Goal: Browse casually

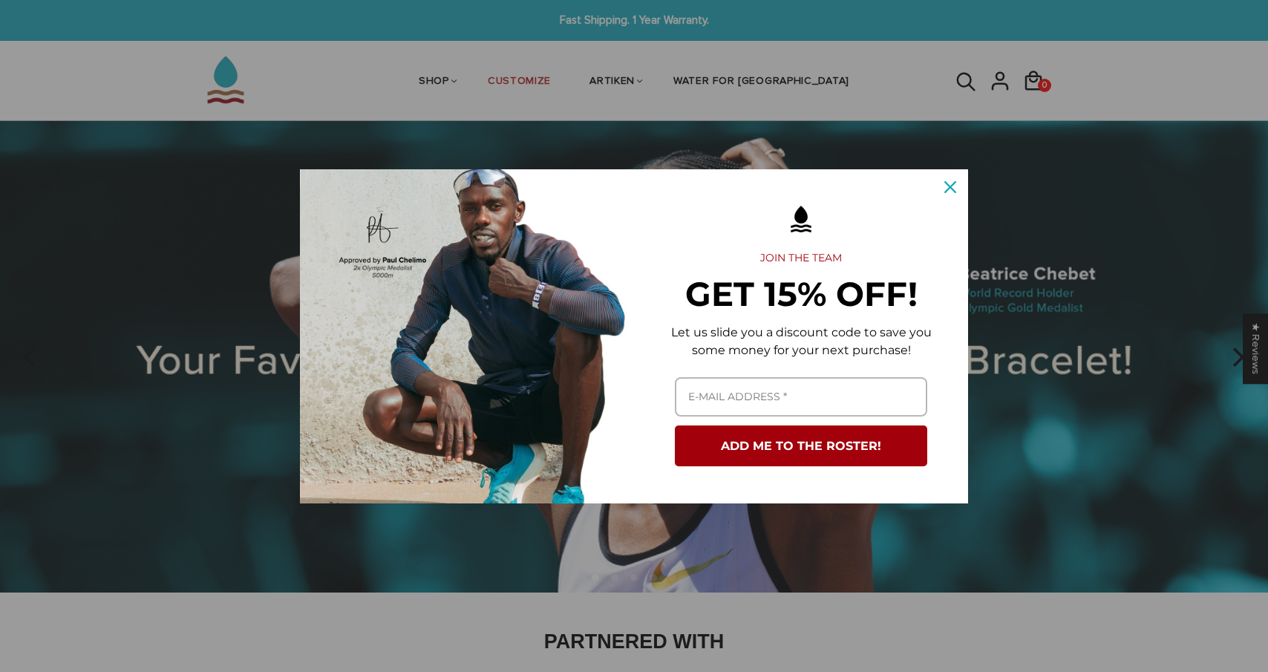
click at [942, 179] on div "Close" at bounding box center [950, 187] width 24 height 24
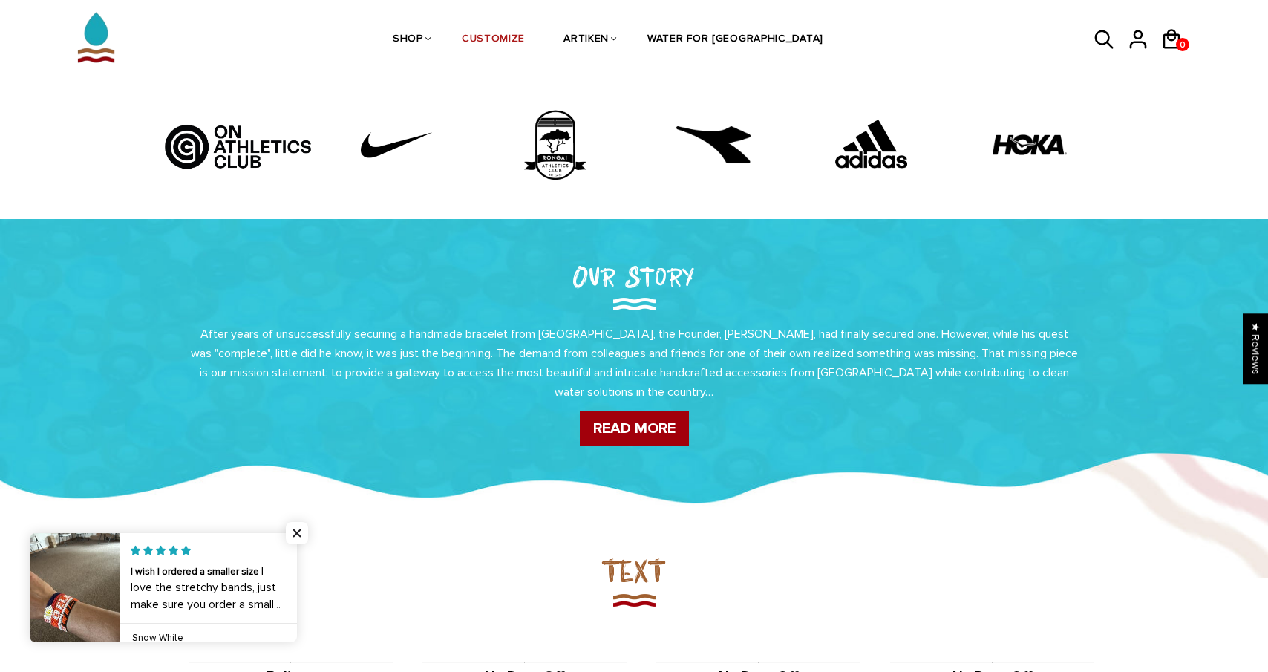
scroll to position [753, 0]
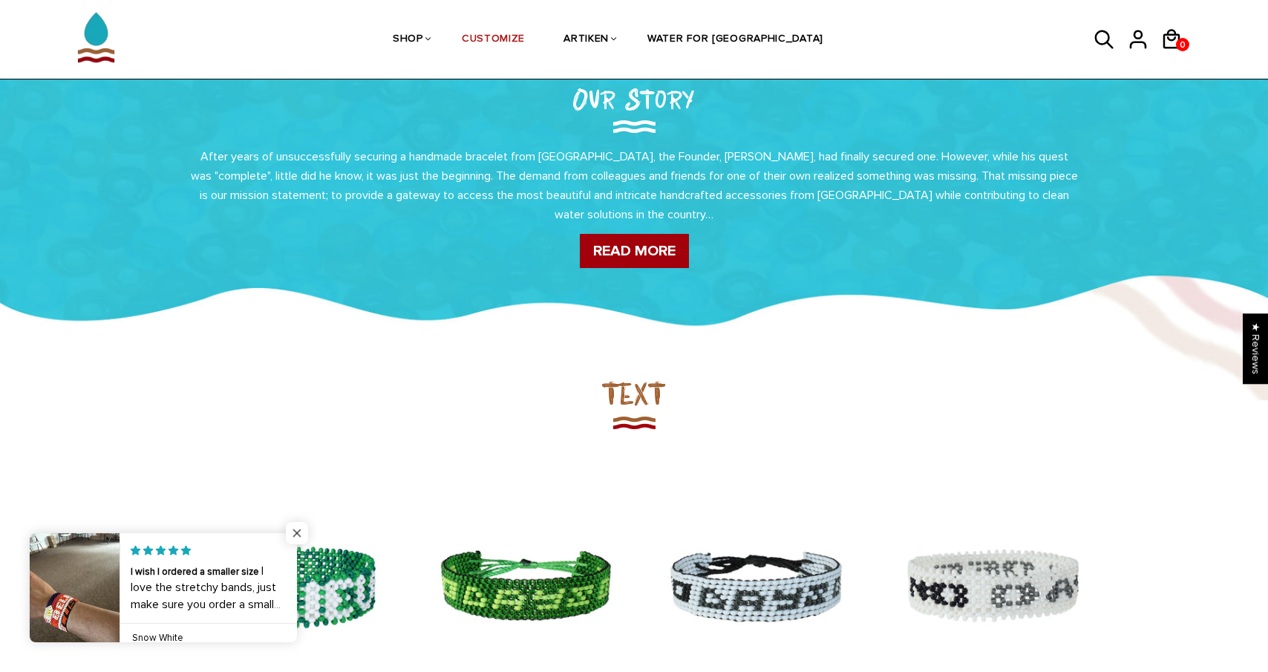
click at [296, 530] on span "Close popup widget" at bounding box center [297, 533] width 22 height 22
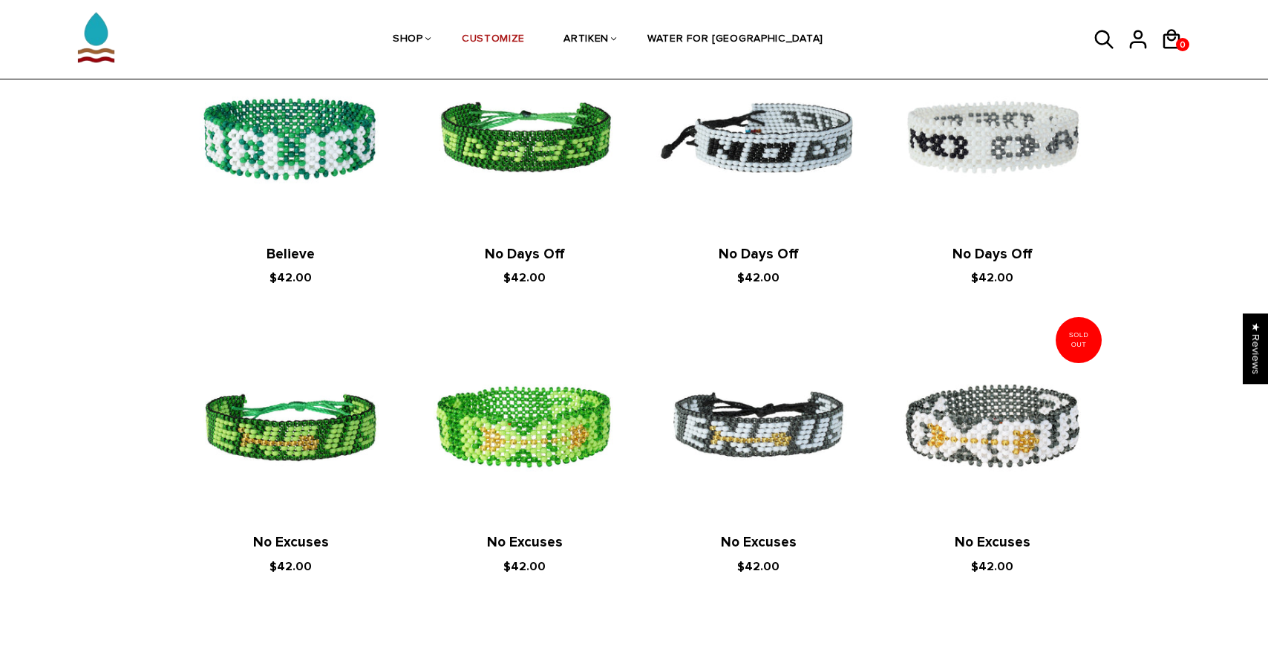
scroll to position [1072, 0]
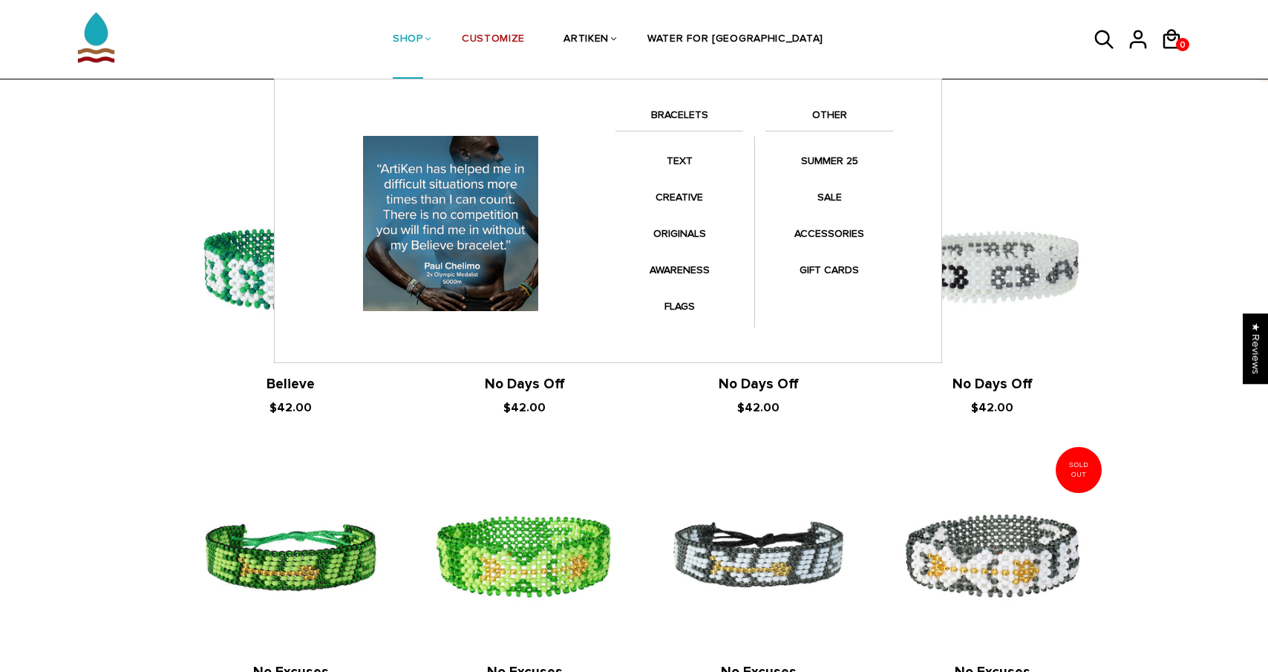
click at [684, 110] on link "BRACELETS" at bounding box center [679, 118] width 128 height 25
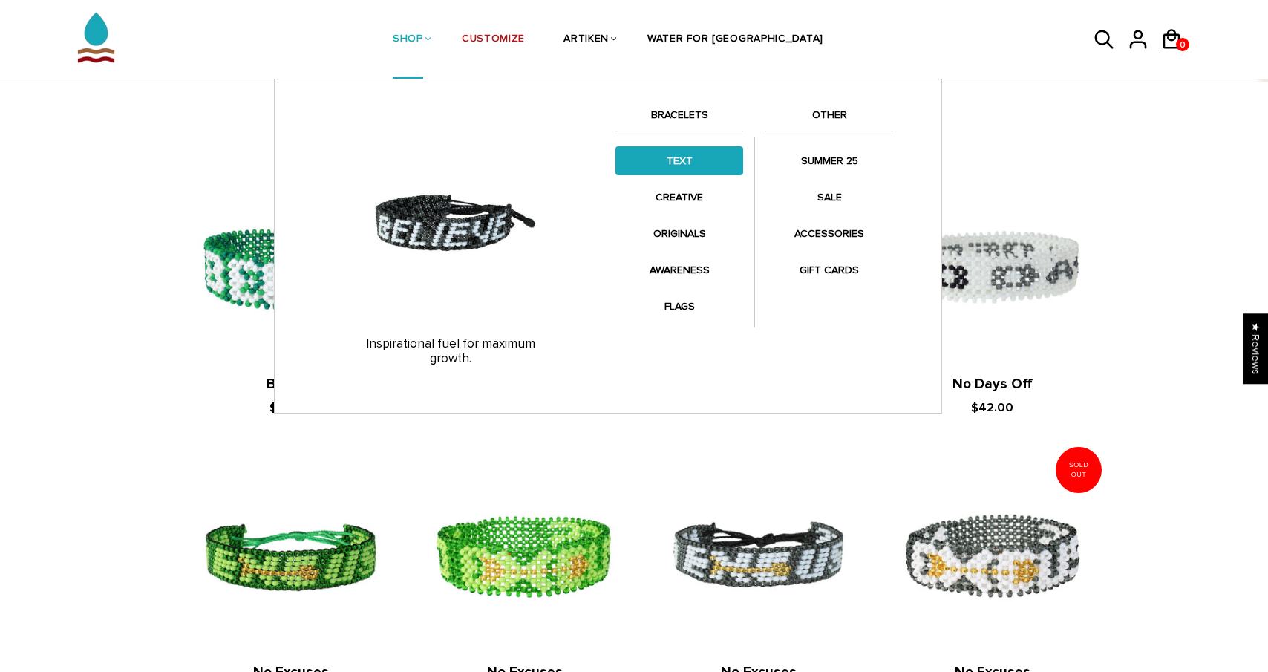
click at [696, 157] on link "TEXT" at bounding box center [679, 160] width 128 height 29
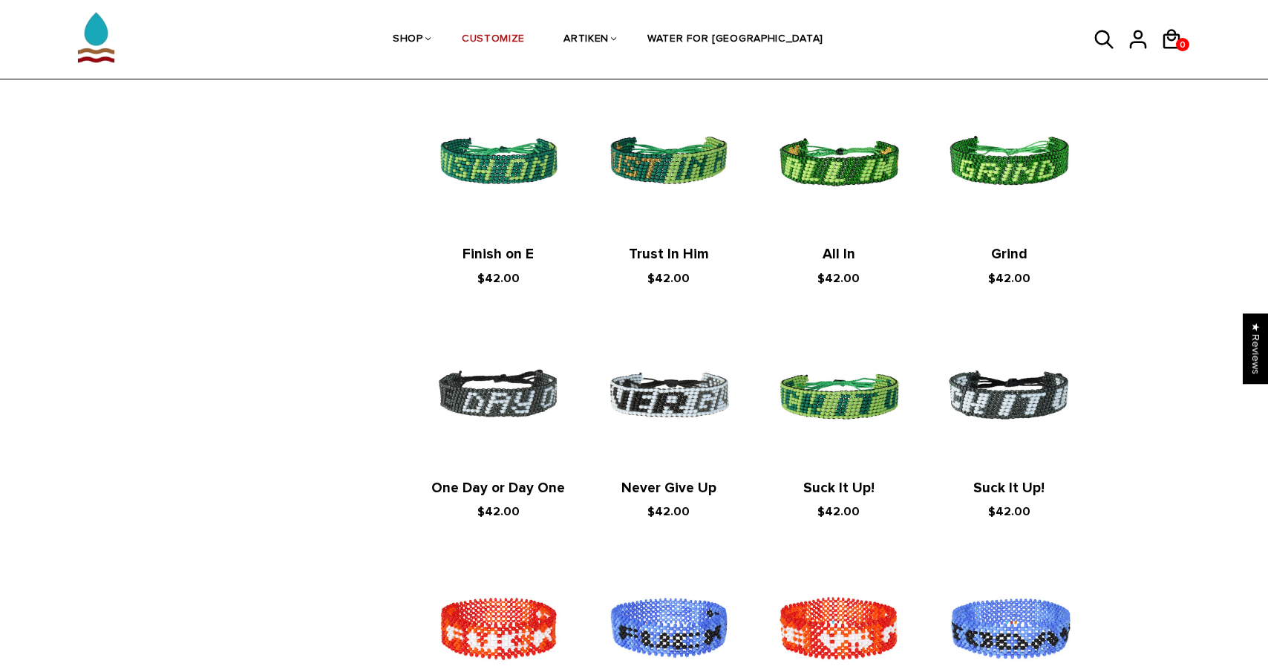
scroll to position [1601, 0]
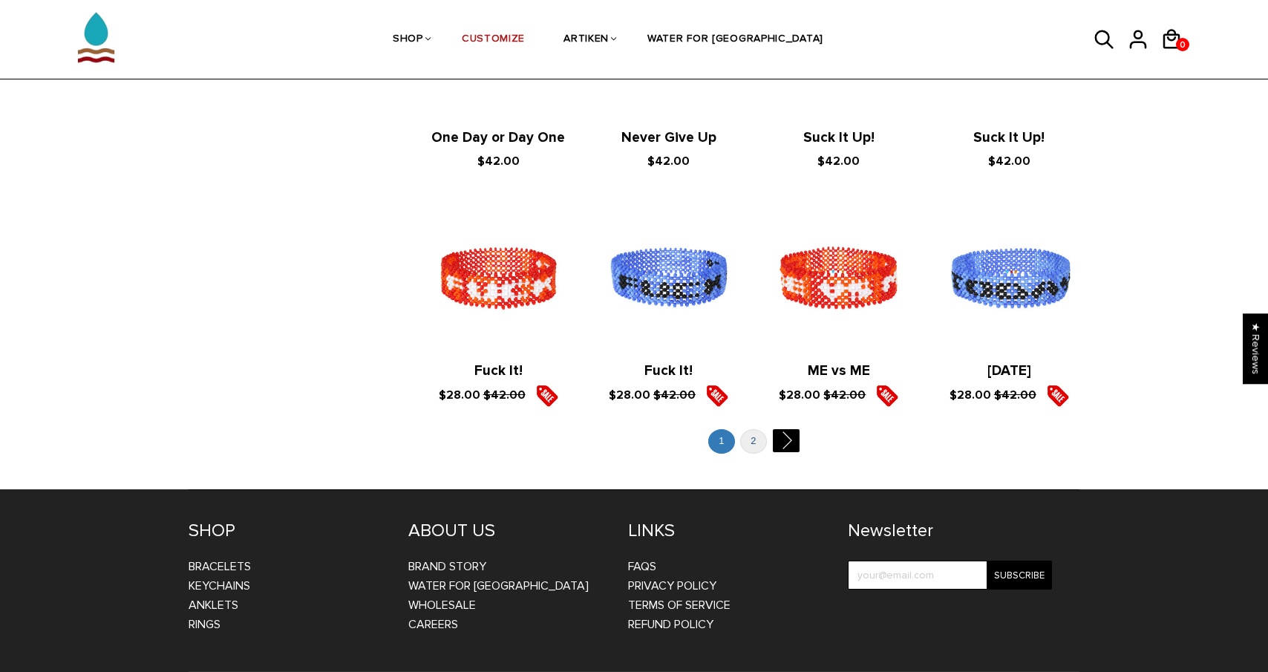
click at [749, 452] on link "2" at bounding box center [753, 441] width 27 height 24
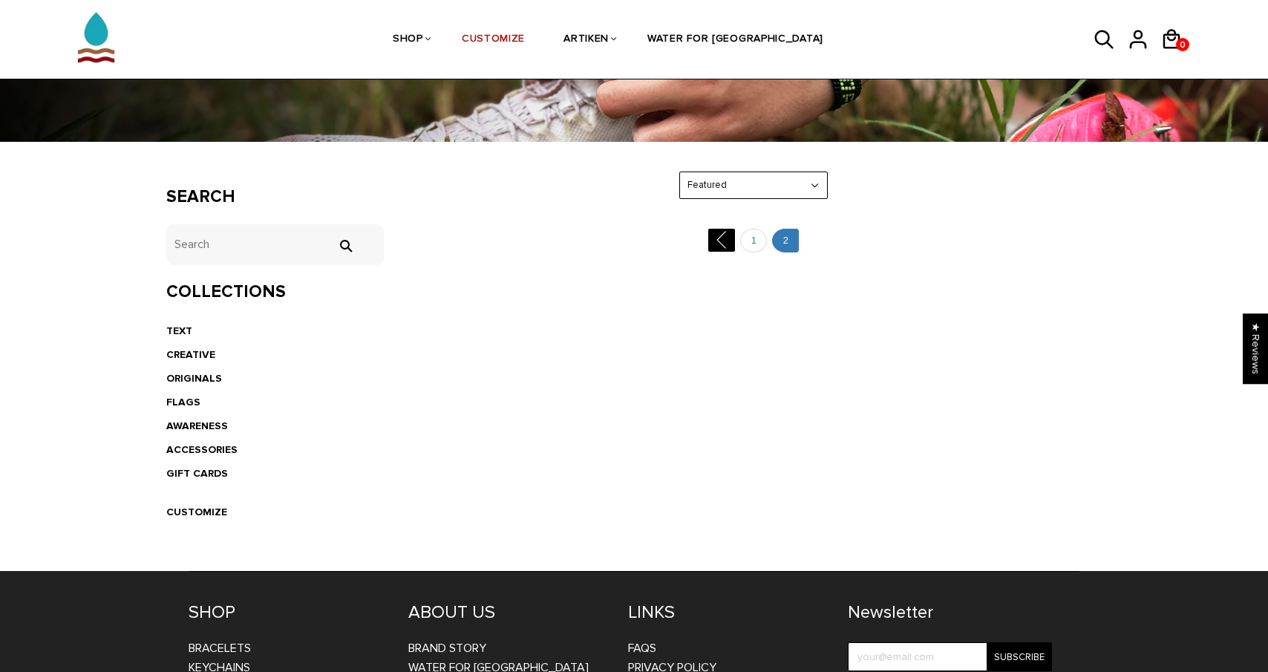
scroll to position [274, 0]
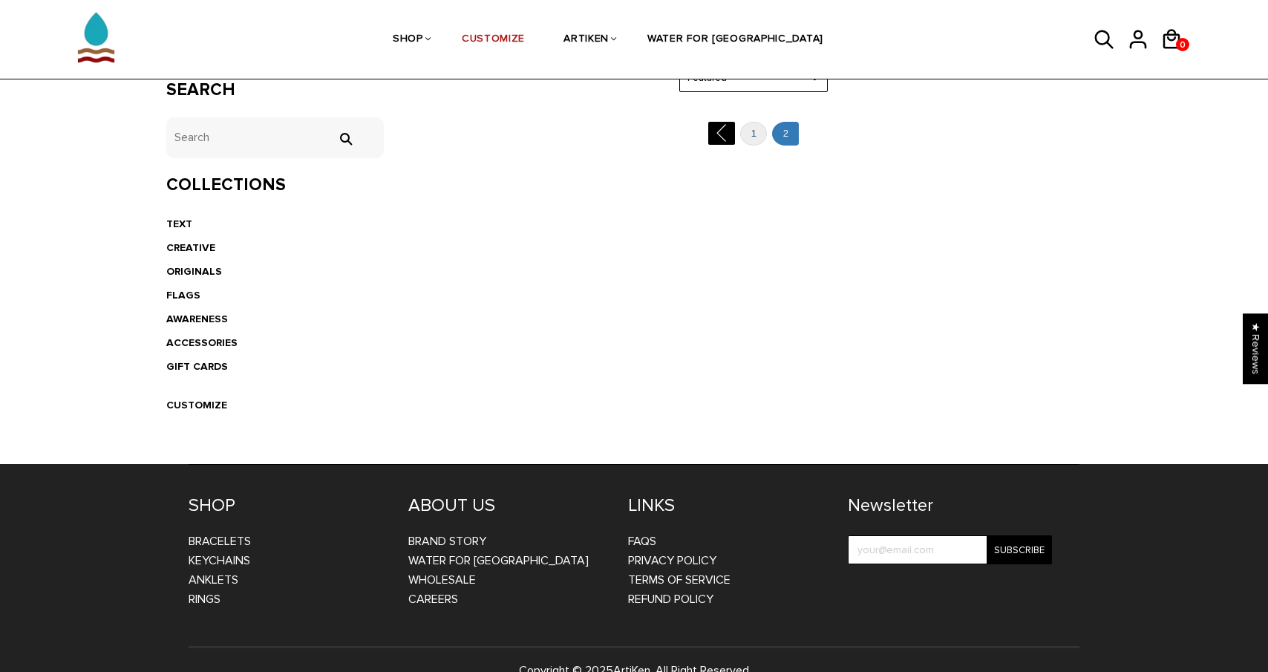
click at [751, 131] on link "1" at bounding box center [753, 134] width 27 height 24
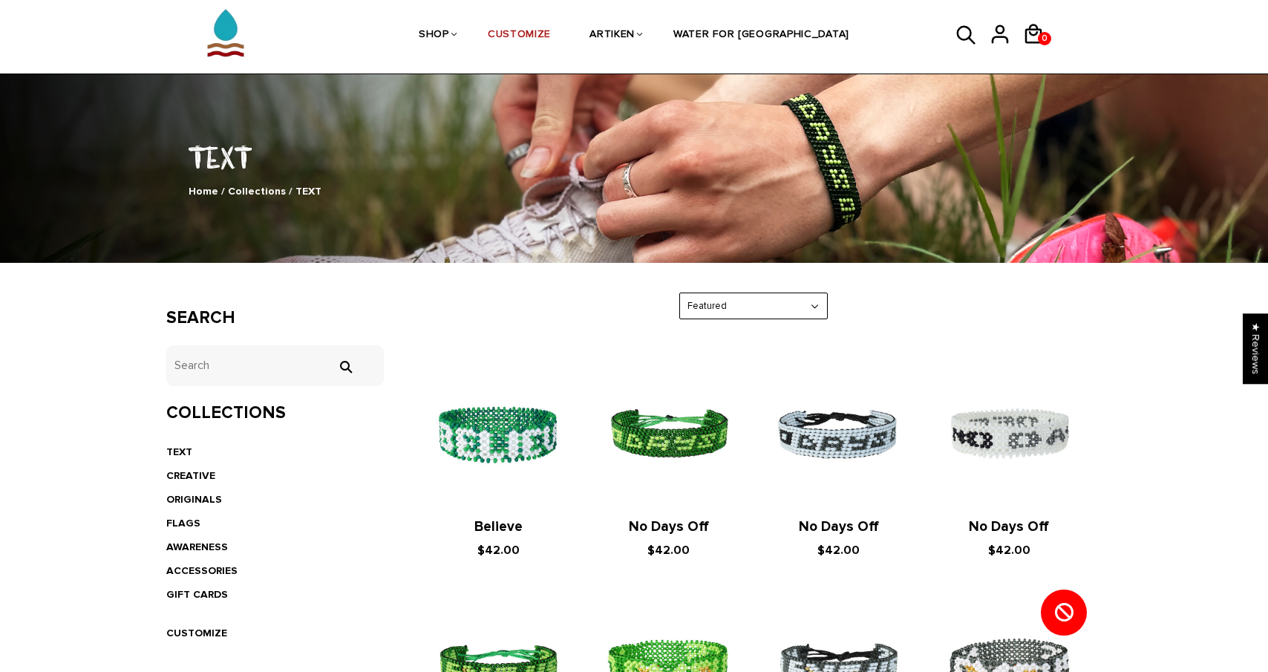
scroll to position [60, 0]
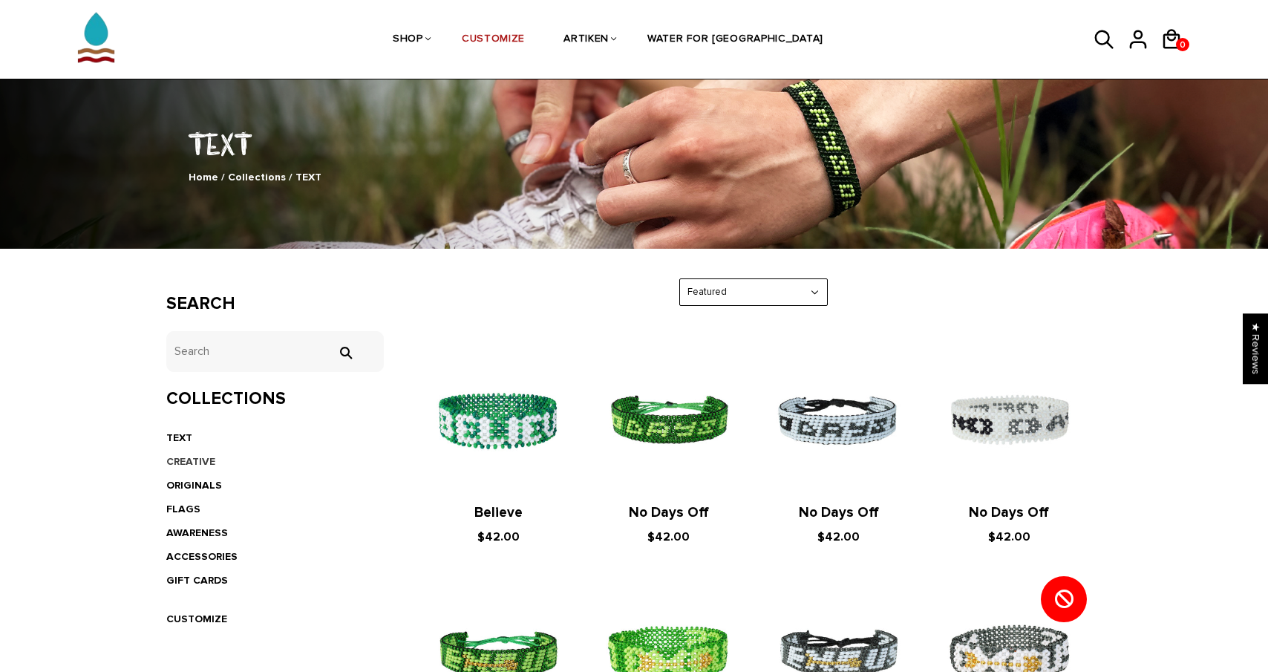
click at [195, 460] on link "CREATIVE" at bounding box center [190, 461] width 49 height 13
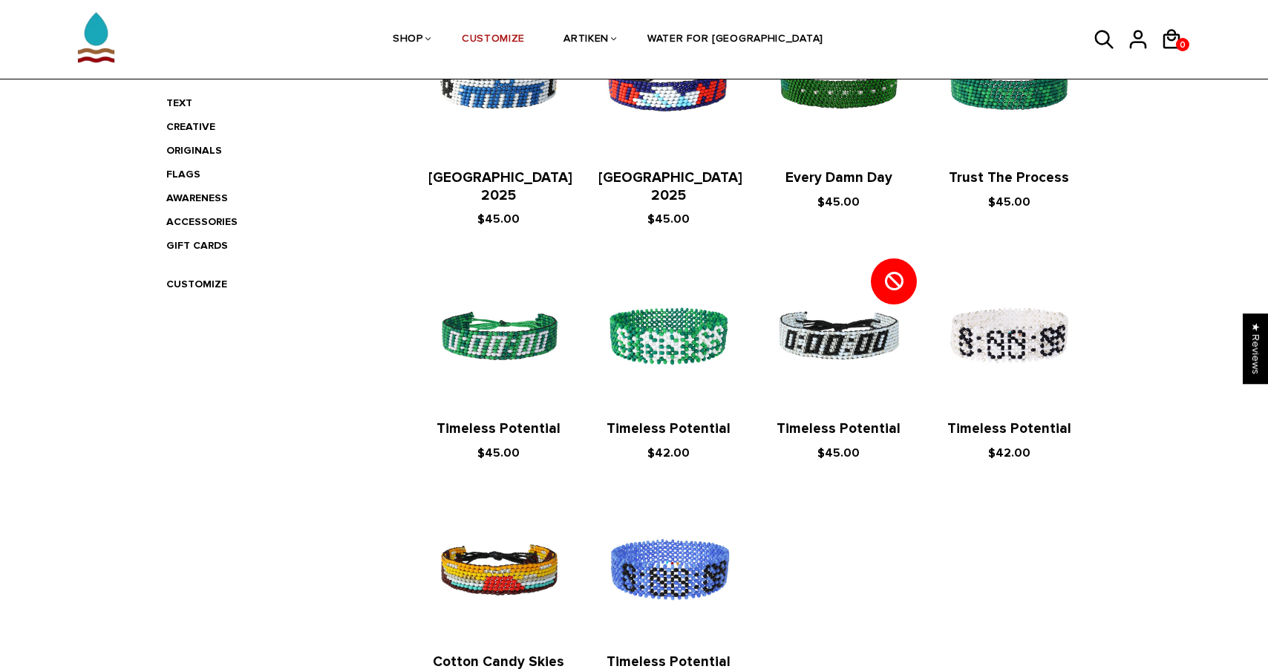
scroll to position [336, 0]
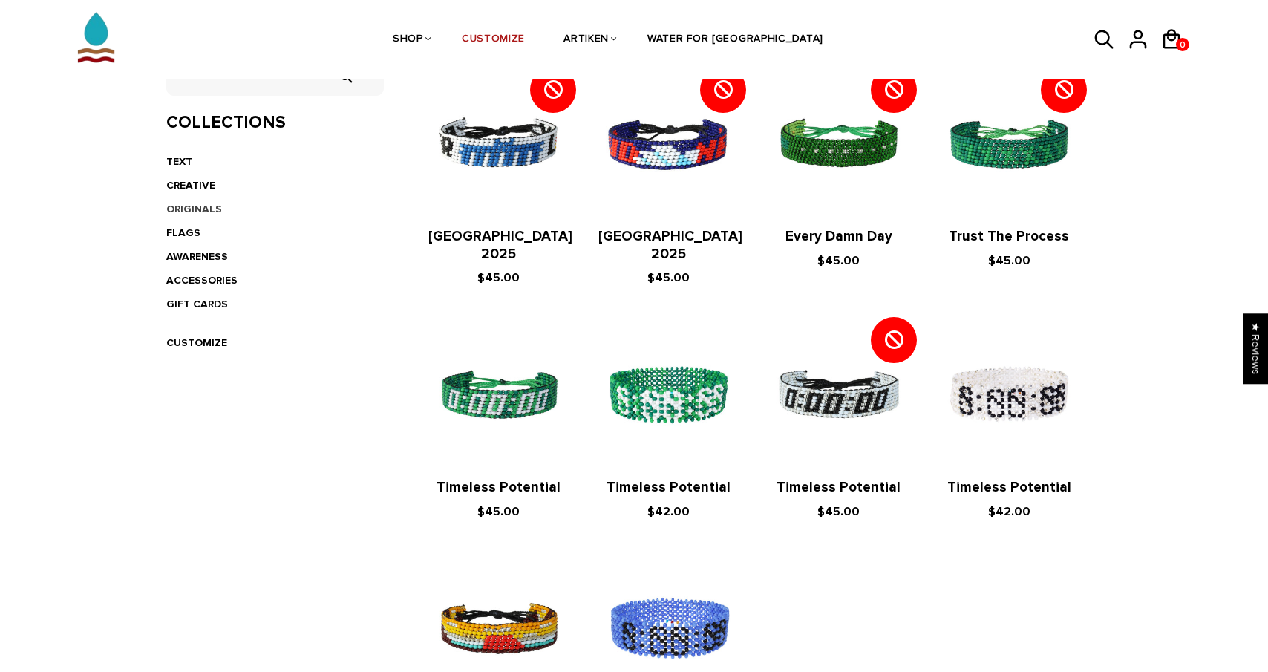
click at [202, 203] on link "ORIGINALS" at bounding box center [194, 209] width 56 height 13
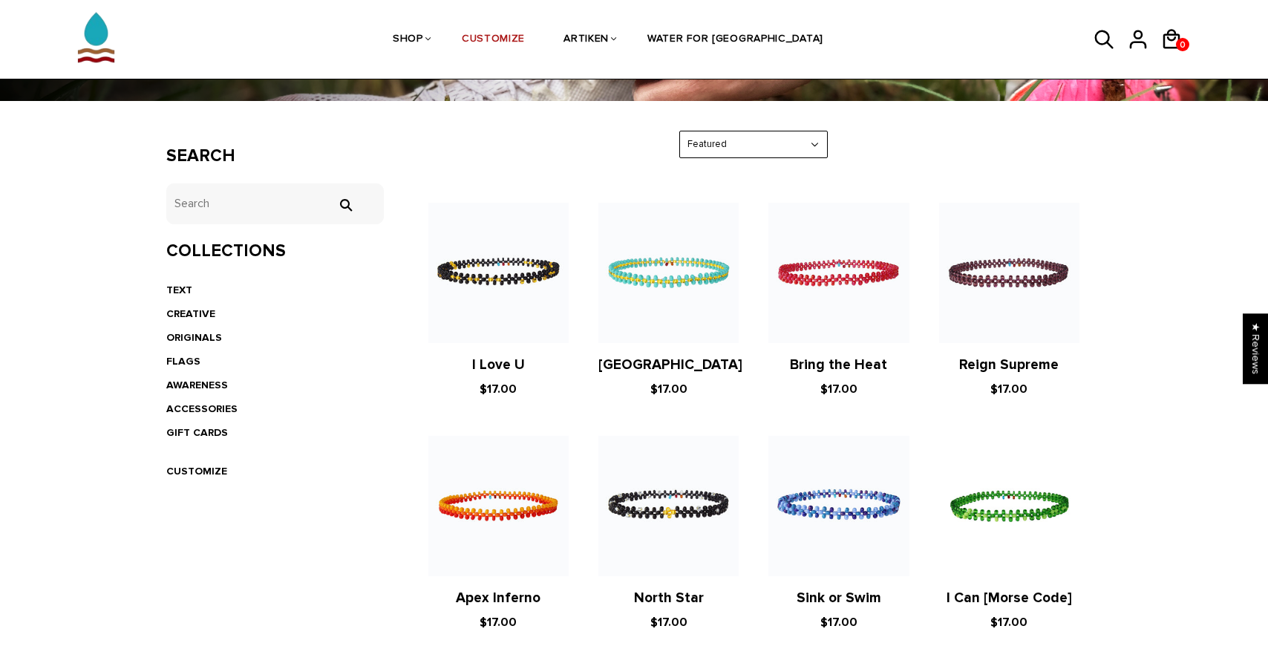
scroll to position [30, 0]
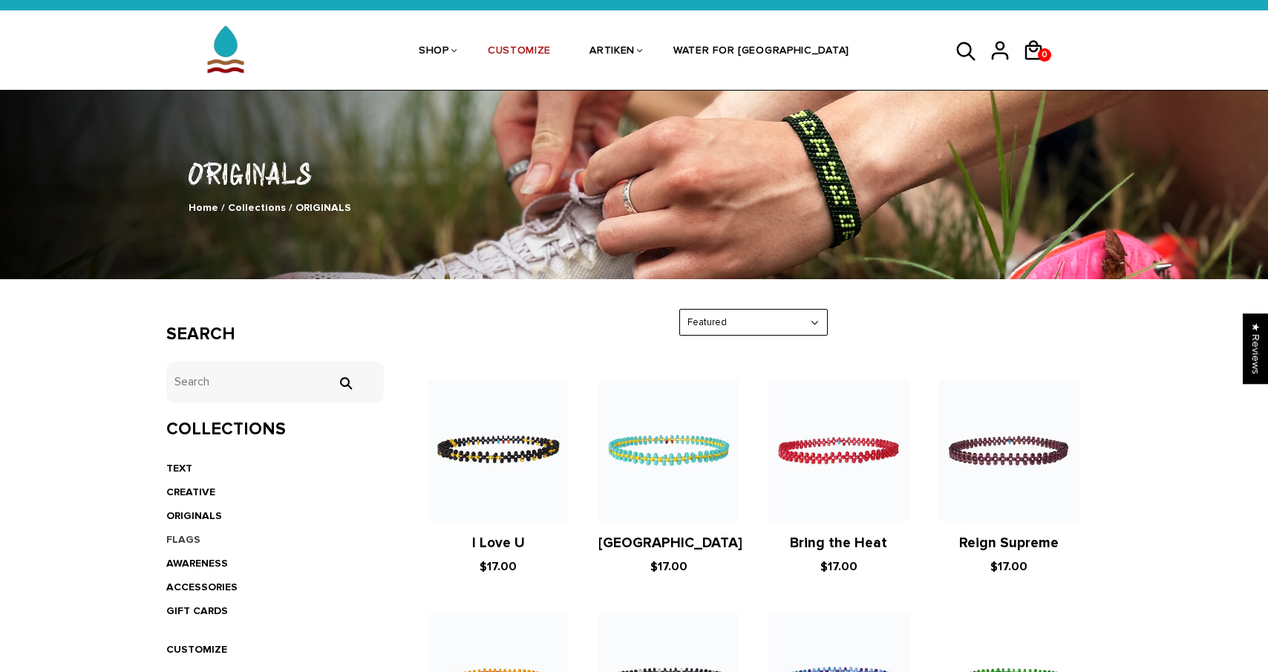
click at [183, 533] on link "FLAGS" at bounding box center [183, 539] width 34 height 13
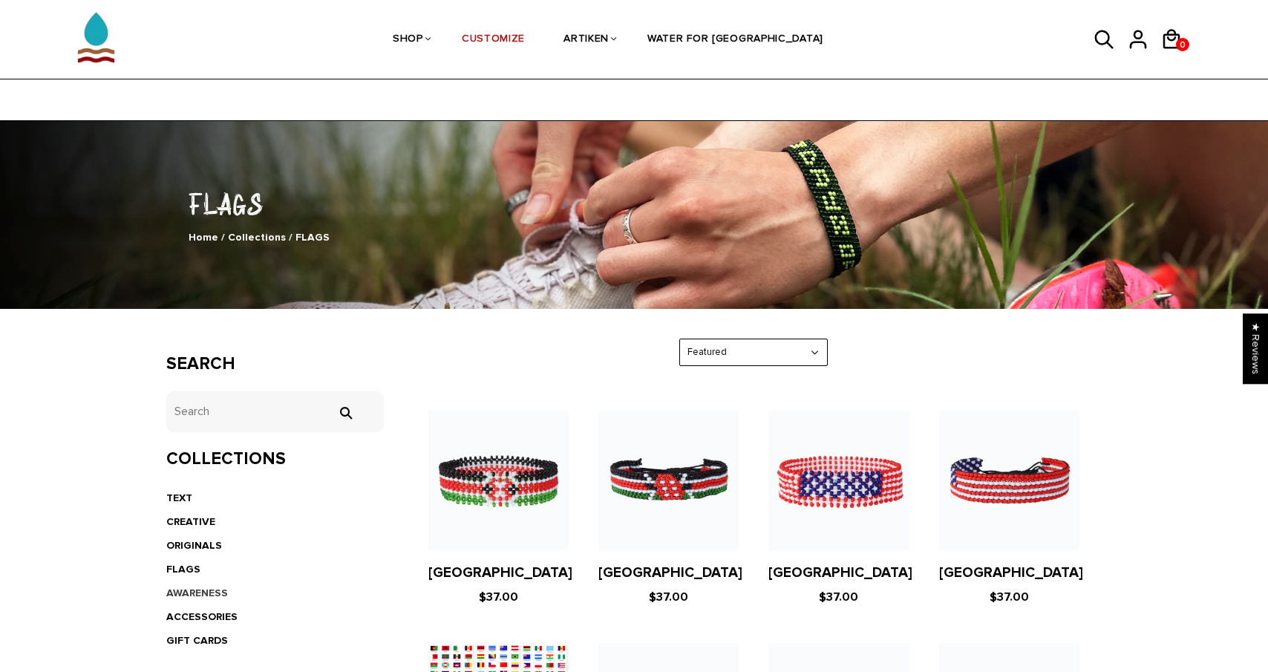
scroll to position [488, 0]
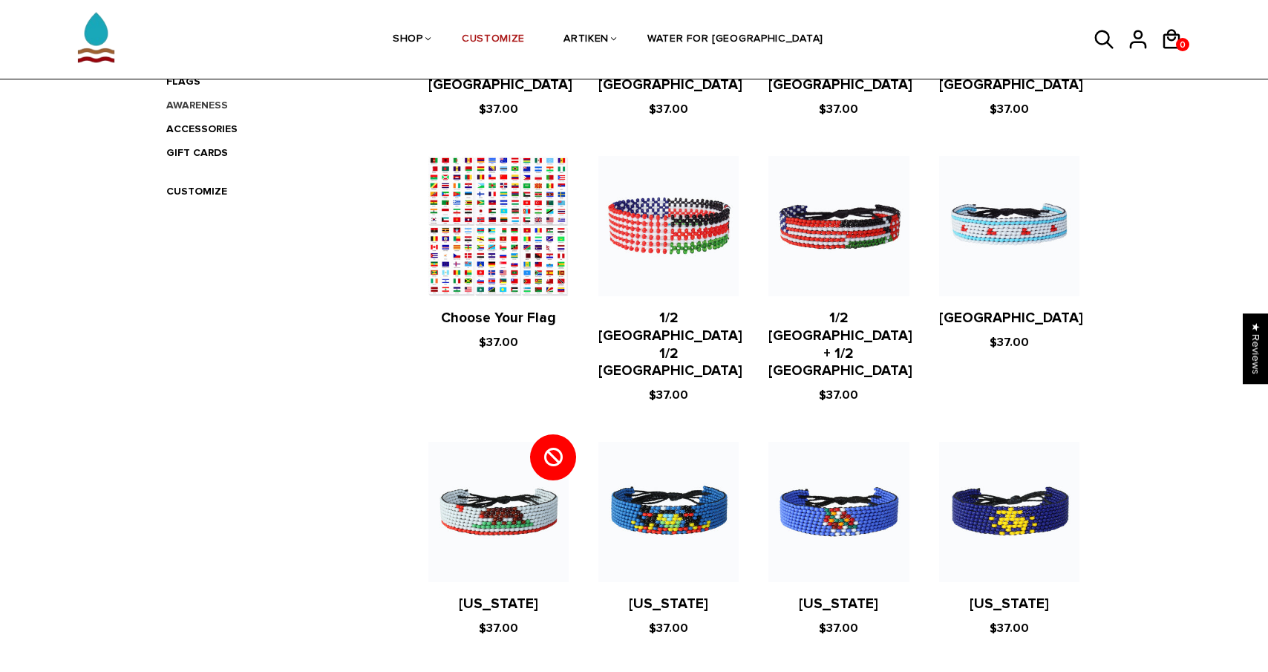
click at [212, 101] on link "AWARENESS" at bounding box center [197, 105] width 62 height 13
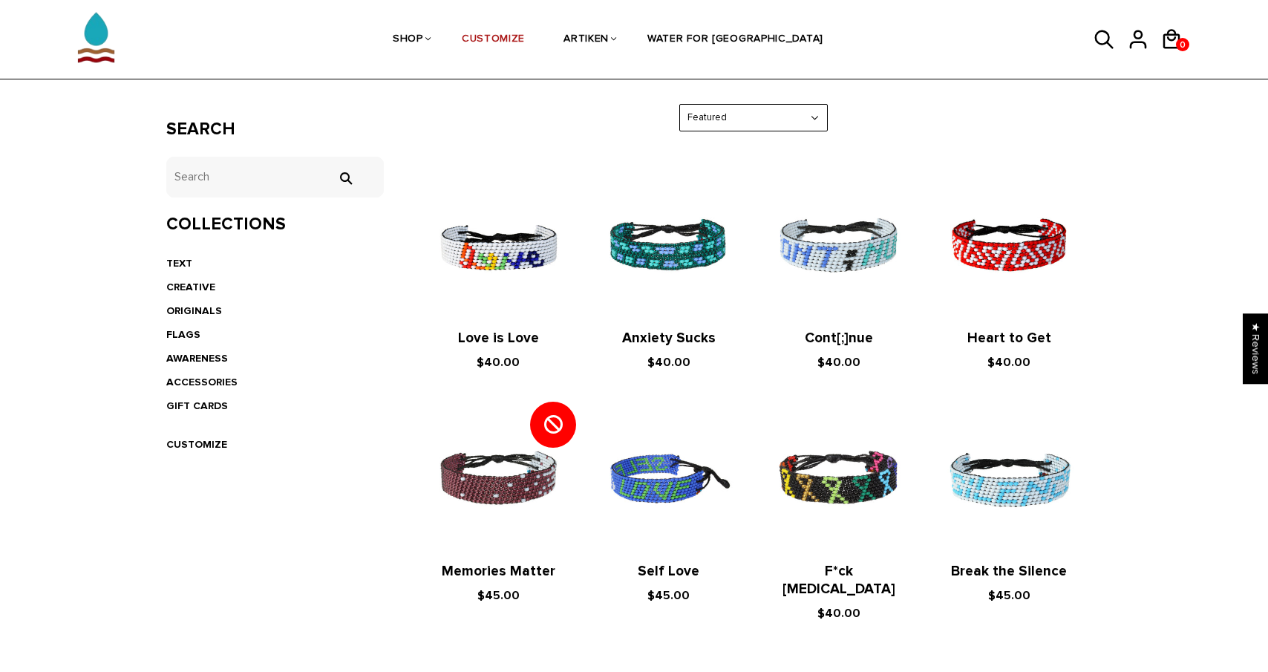
scroll to position [214, 0]
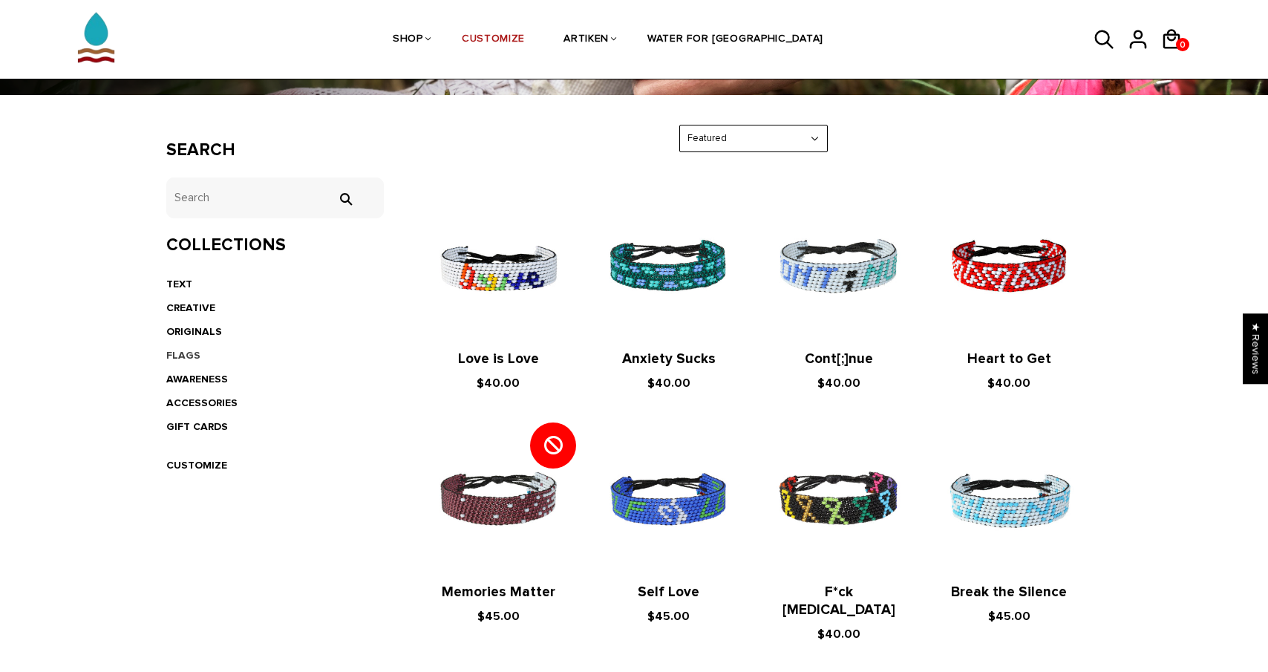
click at [189, 351] on link "FLAGS" at bounding box center [183, 355] width 34 height 13
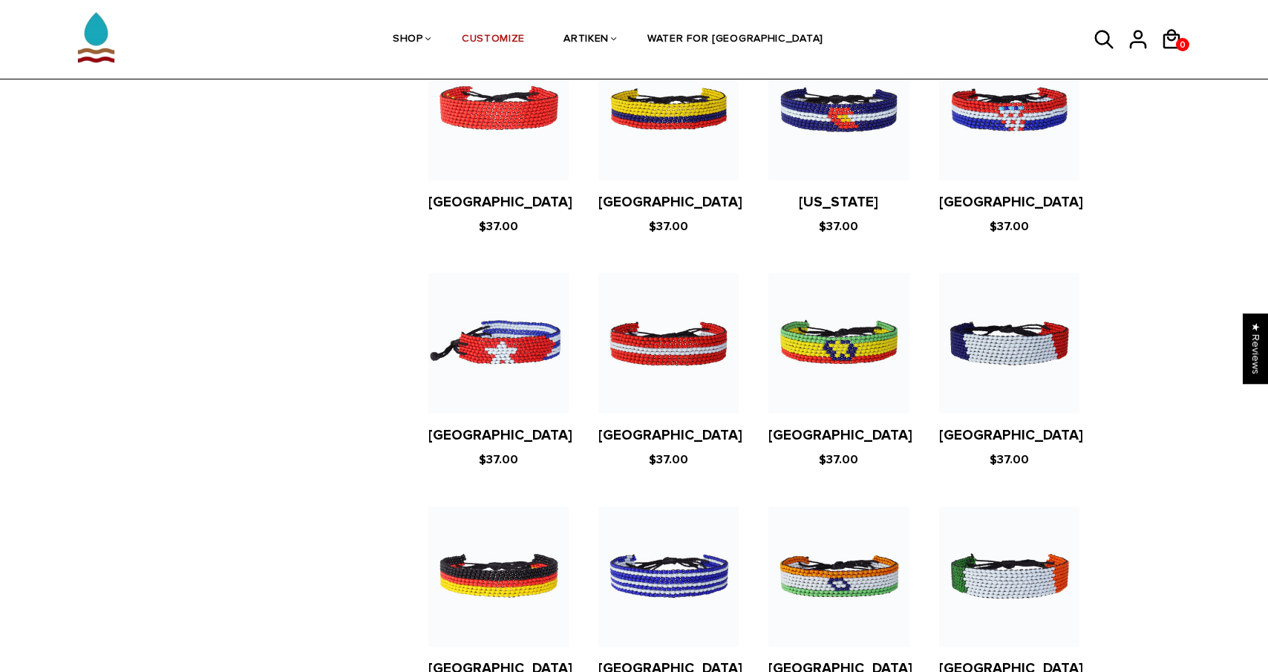
scroll to position [1524, 0]
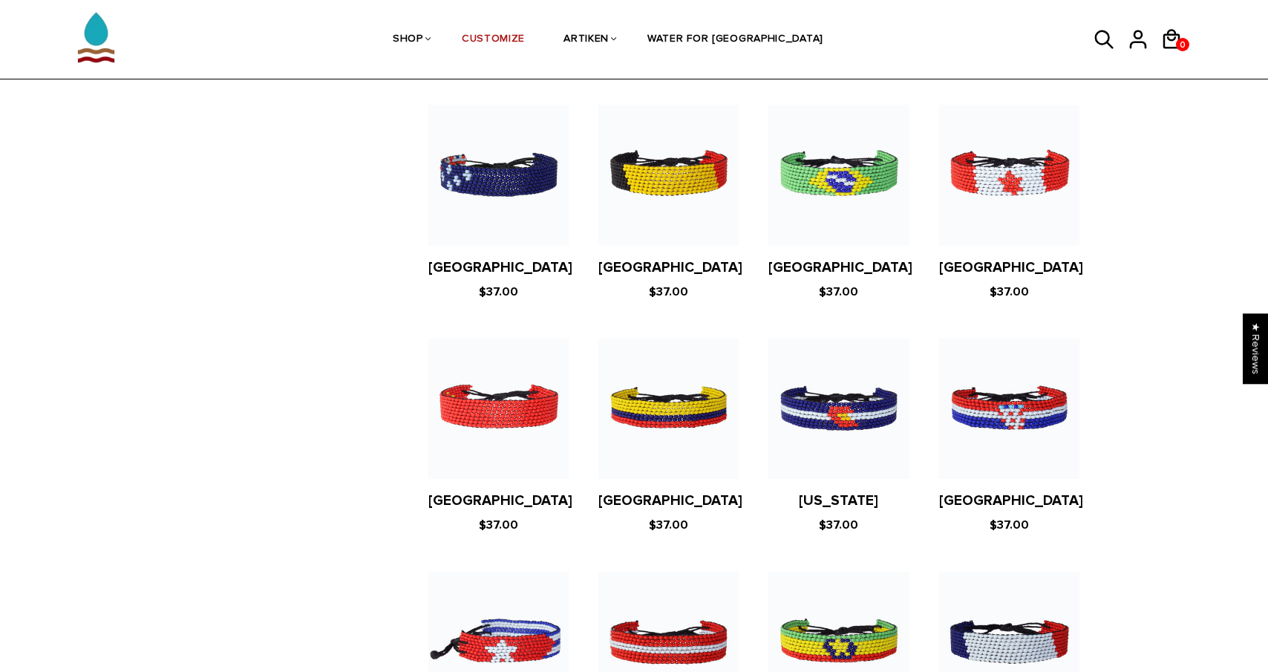
click at [1041, 383] on figure at bounding box center [1009, 408] width 140 height 140
click at [995, 206] on figure at bounding box center [1009, 175] width 140 height 140
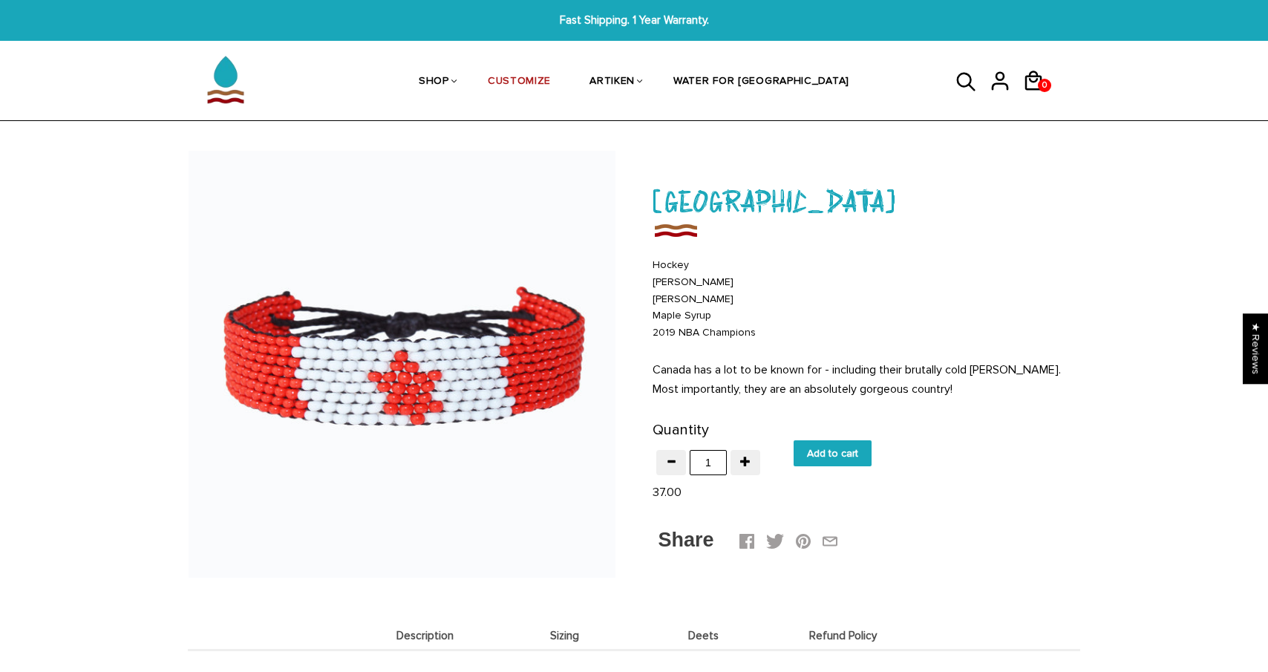
click at [421, 375] on img at bounding box center [402, 364] width 427 height 427
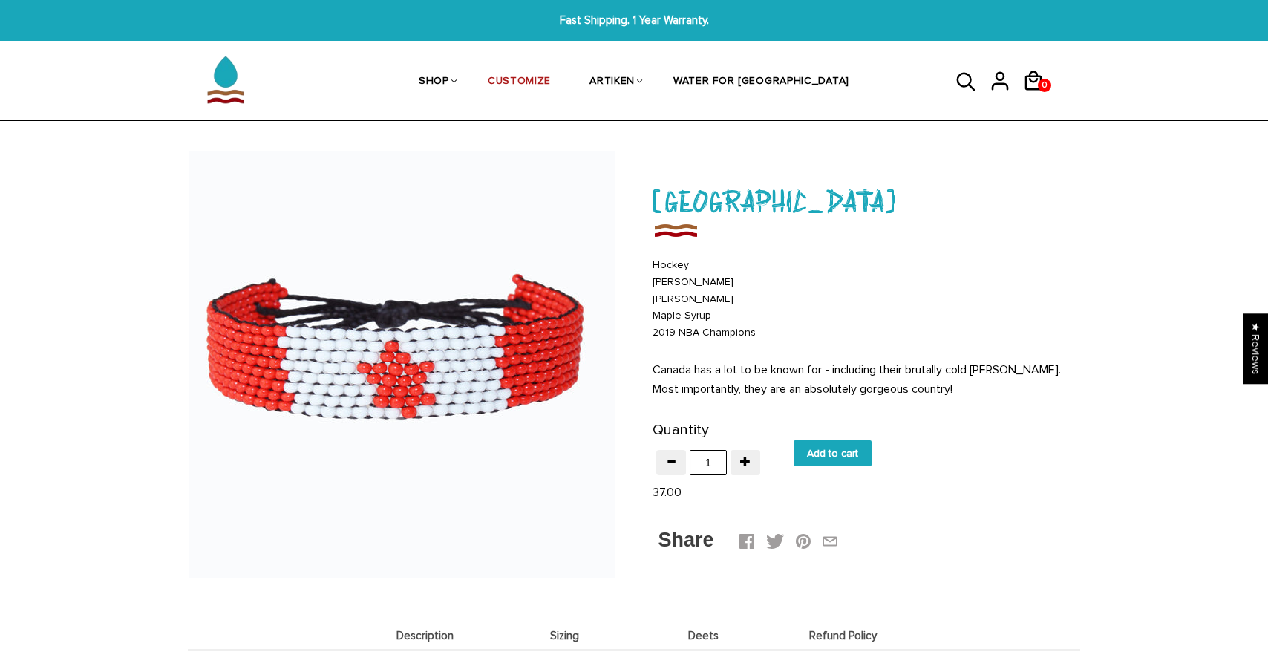
click at [421, 375] on div at bounding box center [402, 364] width 427 height 427
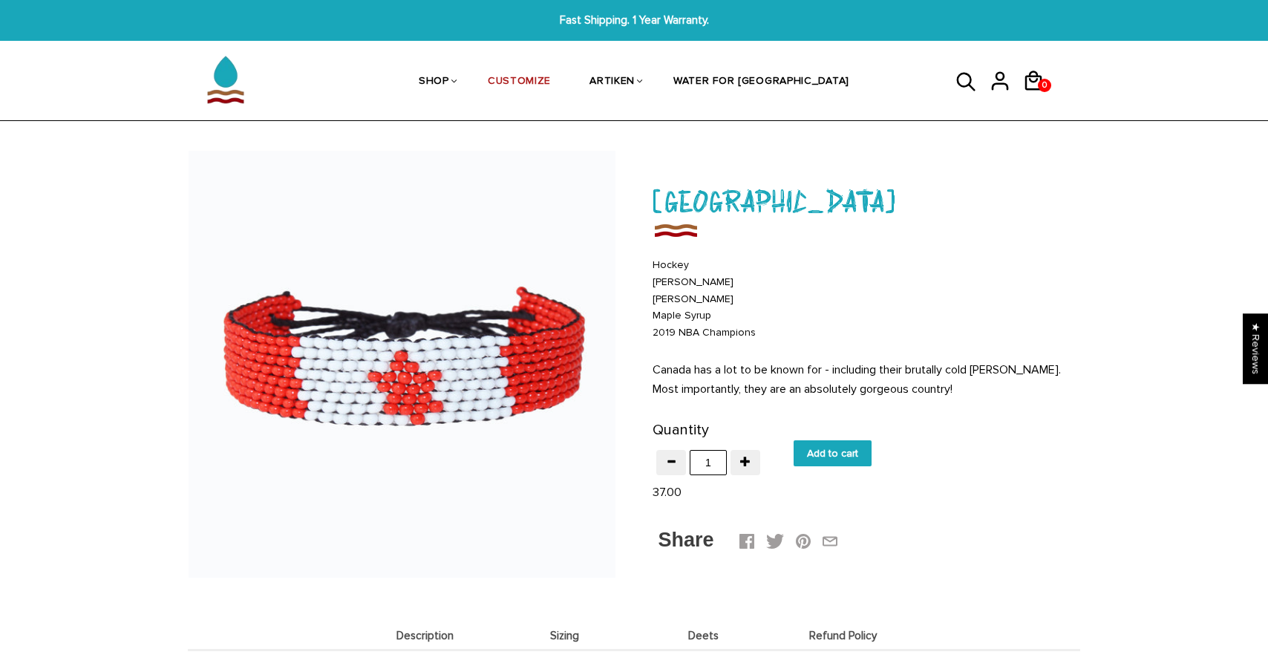
click at [421, 375] on img at bounding box center [402, 364] width 427 height 427
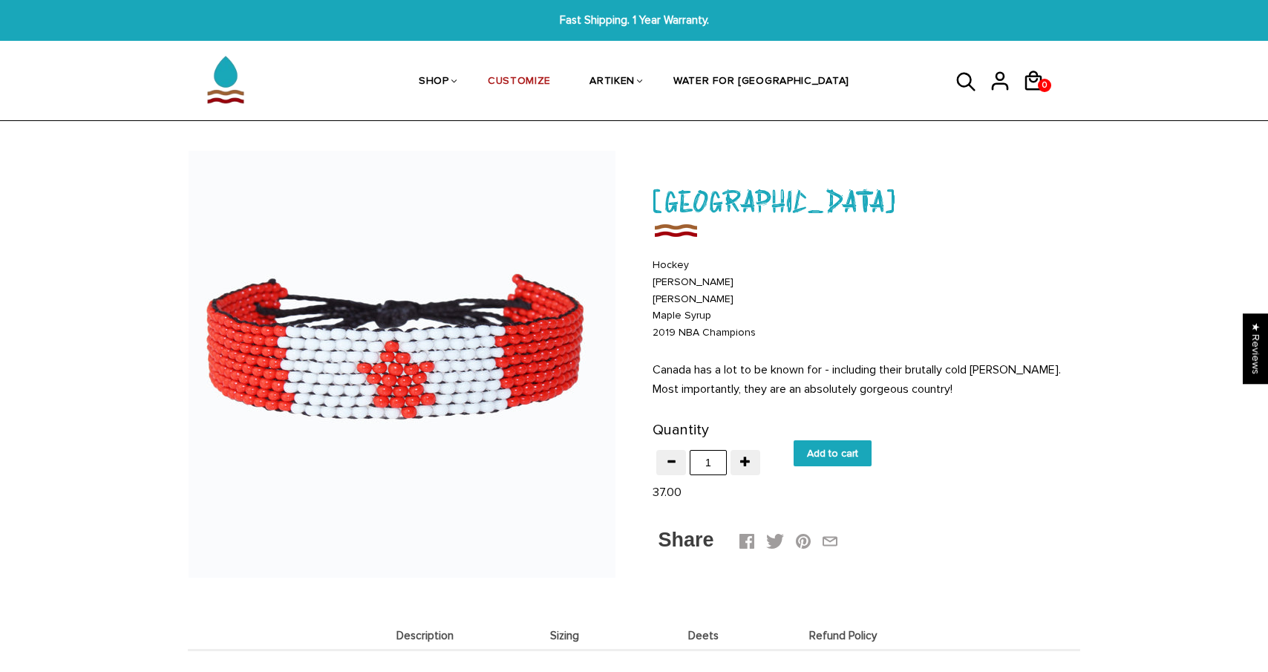
click at [421, 375] on div at bounding box center [402, 364] width 427 height 427
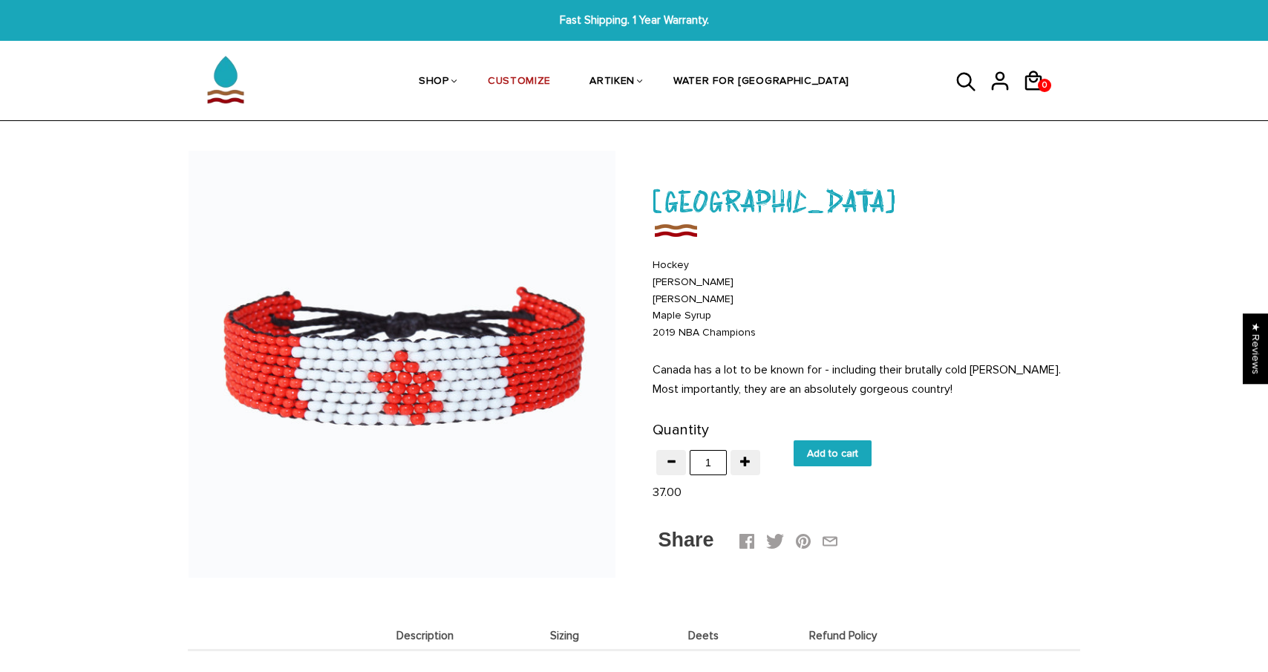
click at [421, 375] on img at bounding box center [402, 364] width 427 height 427
